Goal: Information Seeking & Learning: Learn about a topic

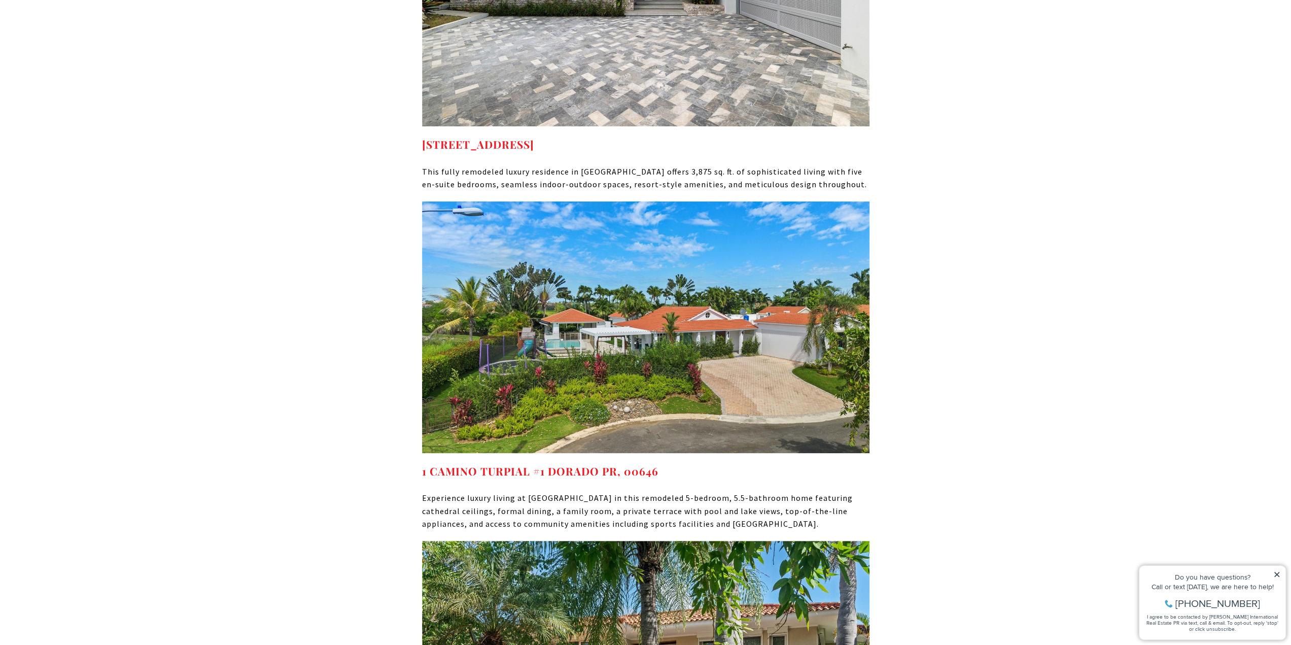
scroll to position [3974, 0]
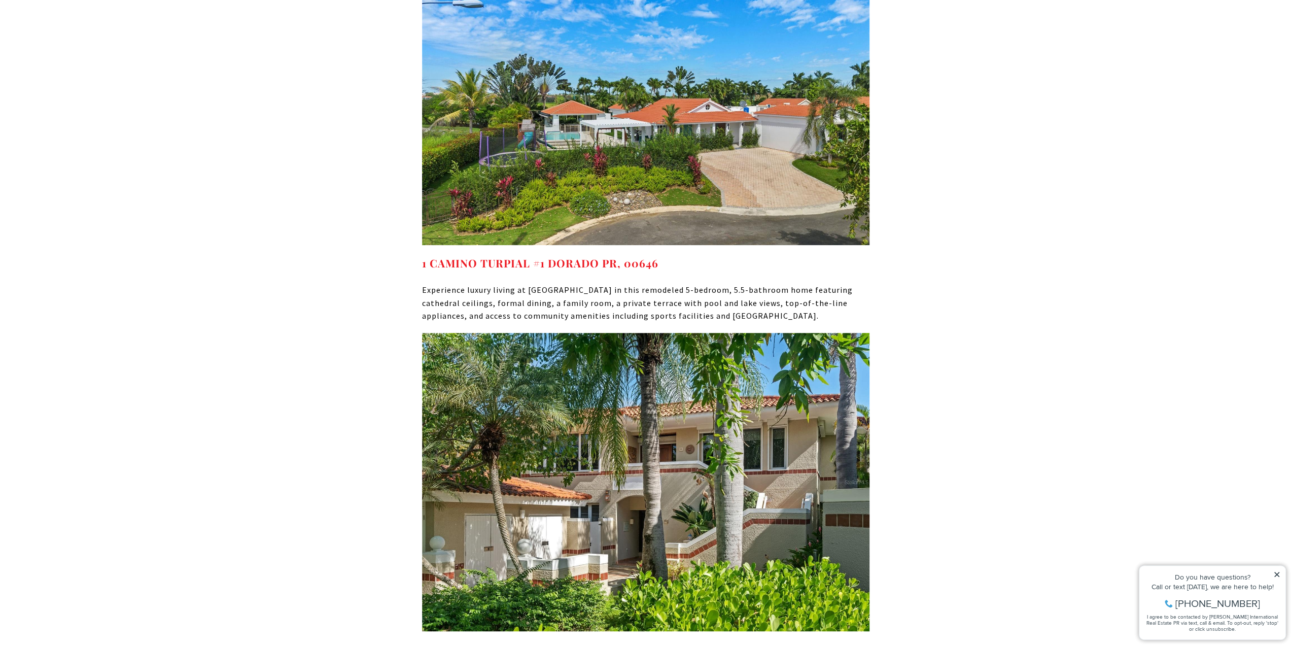
click at [617, 447] on img at bounding box center [646, 482] width 448 height 298
click at [534, 642] on strong "[STREET_ADDRESS]" at bounding box center [478, 649] width 112 height 14
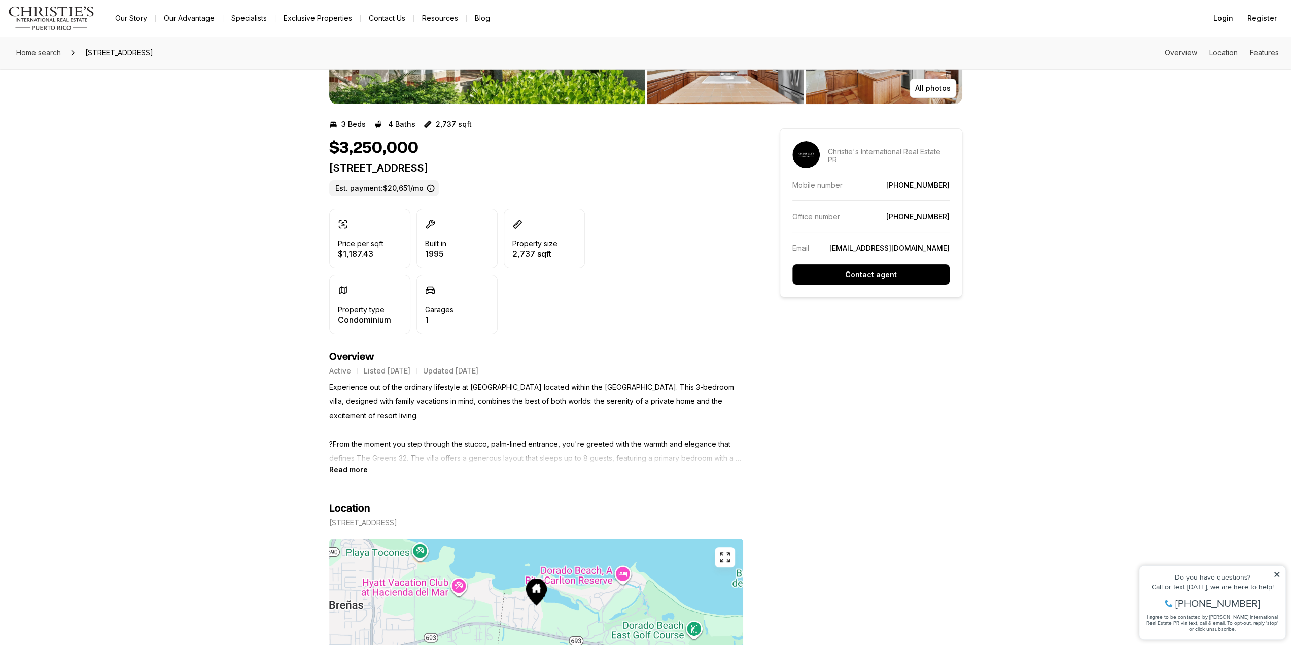
scroll to position [254, 0]
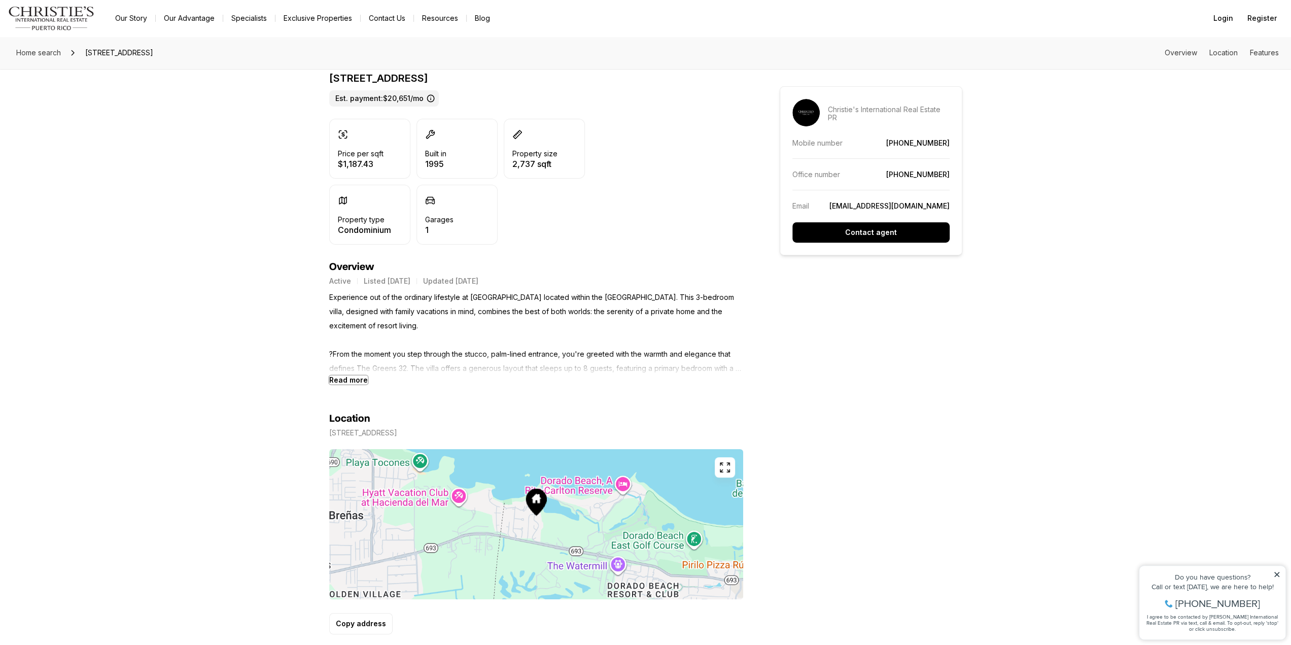
click at [347, 379] on b "Read more" at bounding box center [348, 380] width 39 height 9
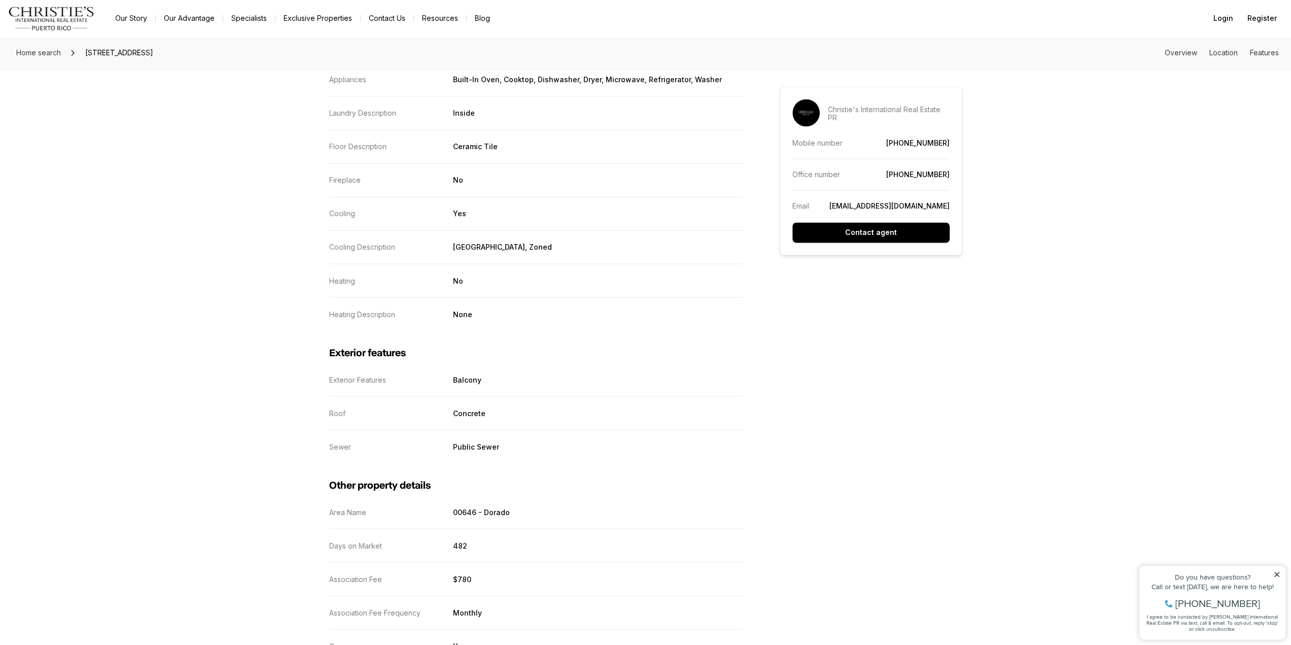
scroll to position [1725, 0]
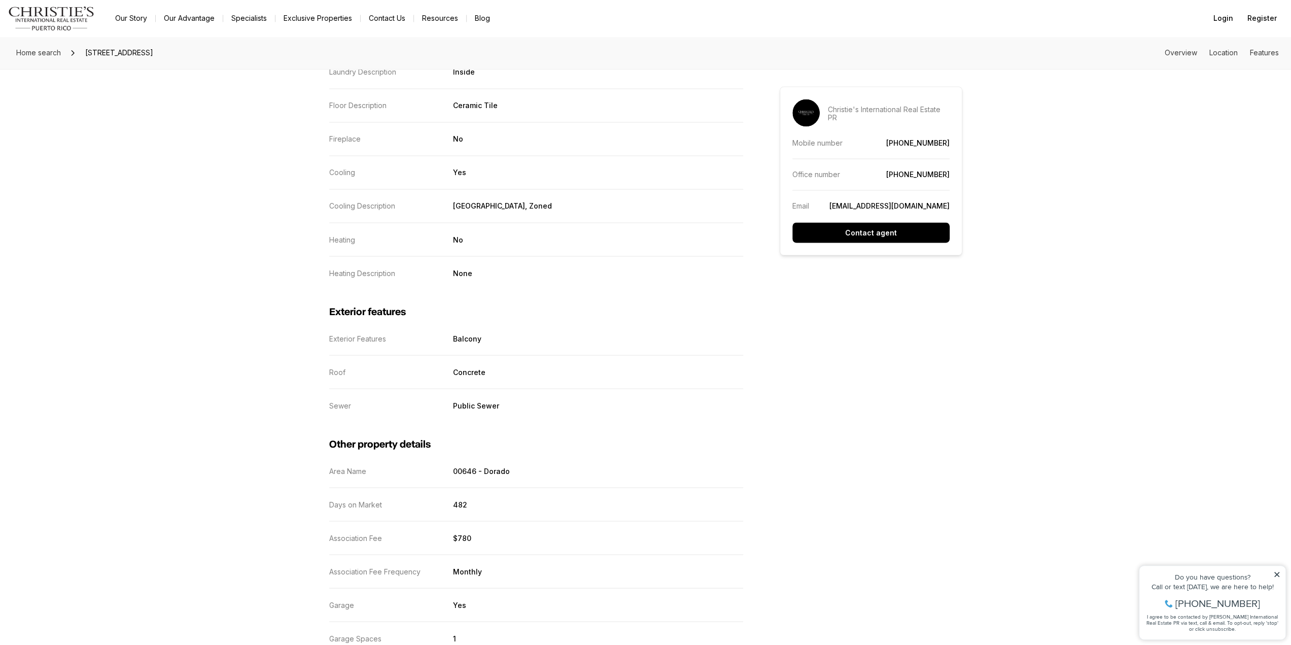
click at [1279, 572] on icon at bounding box center [1277, 574] width 5 height 5
